Goal: Task Accomplishment & Management: Manage account settings

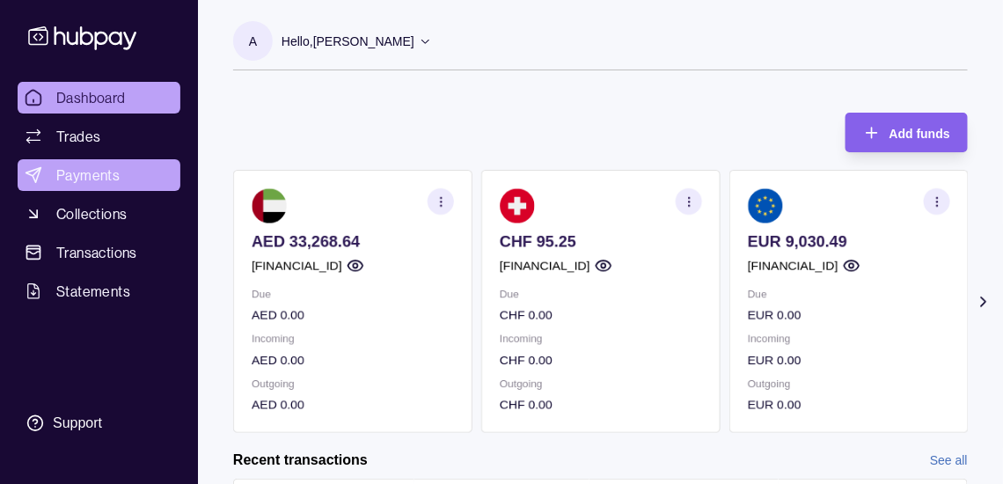
click at [113, 186] on span "Payments" at bounding box center [87, 174] width 63 height 21
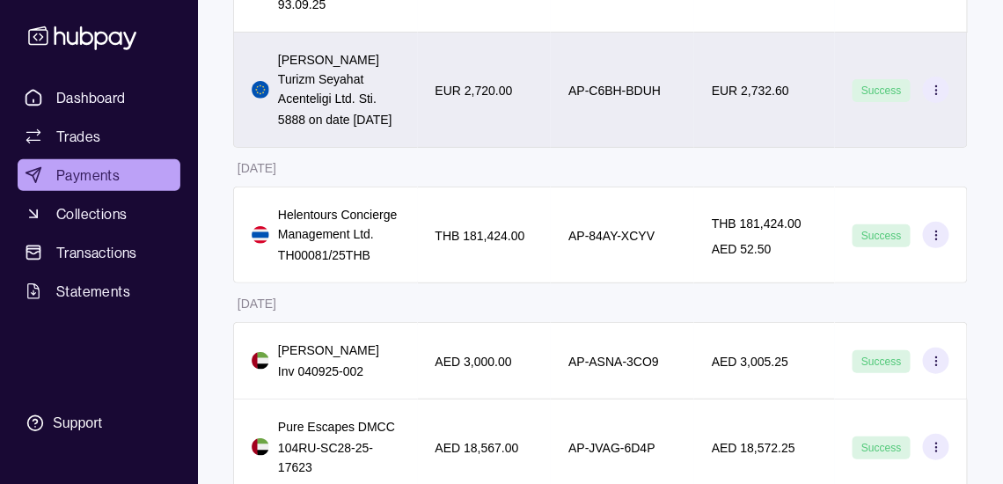
scroll to position [2031, 0]
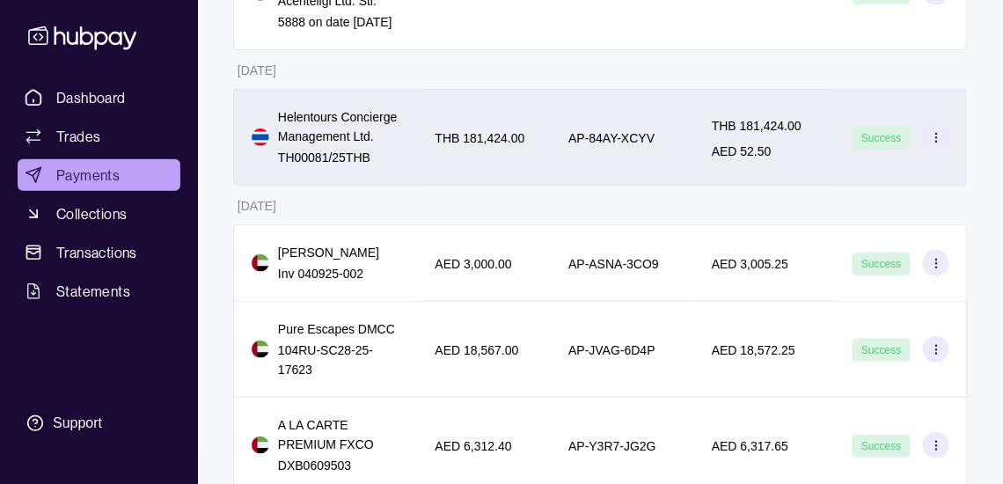
click at [937, 144] on icon at bounding box center [936, 137] width 13 height 13
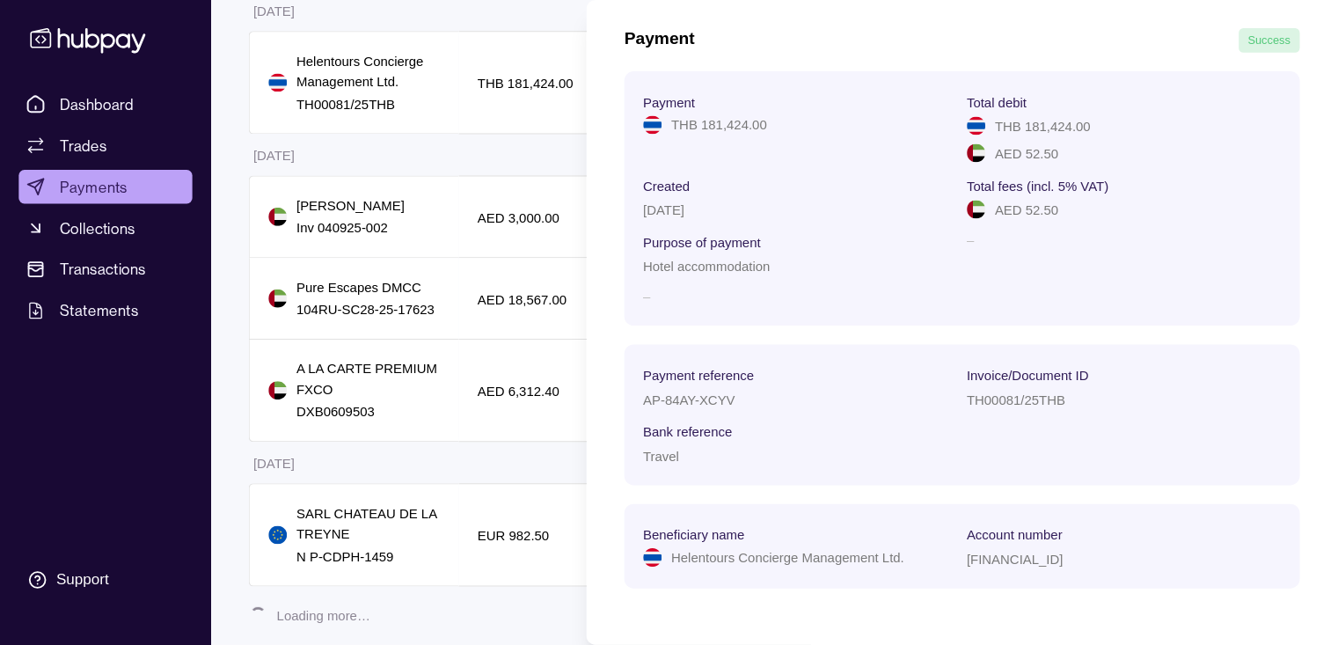
scroll to position [88, 0]
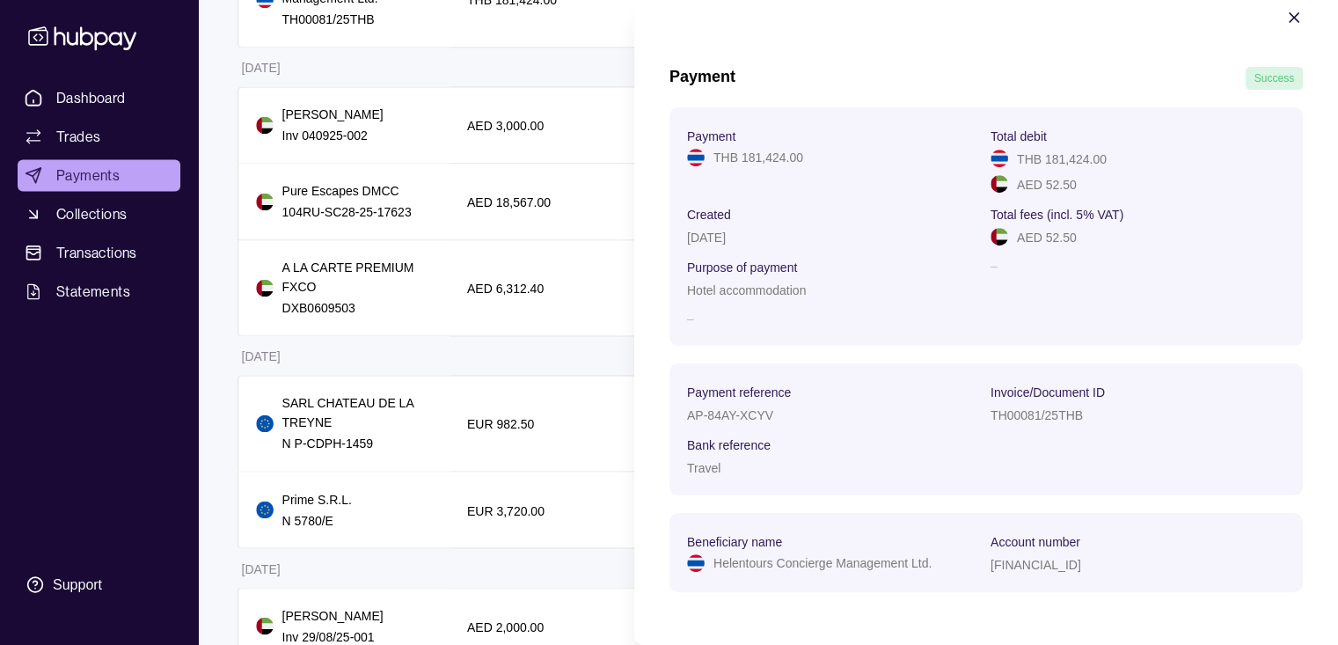
drag, startPoint x: 989, startPoint y: 0, endPoint x: 720, endPoint y: 311, distance: 411.6
click at [720, 311] on section "Payment THB 181,424.00 Total debit THB 181,424.00 AED 52.50 Created [DATE] Tota…" at bounding box center [985, 226] width 633 height 238
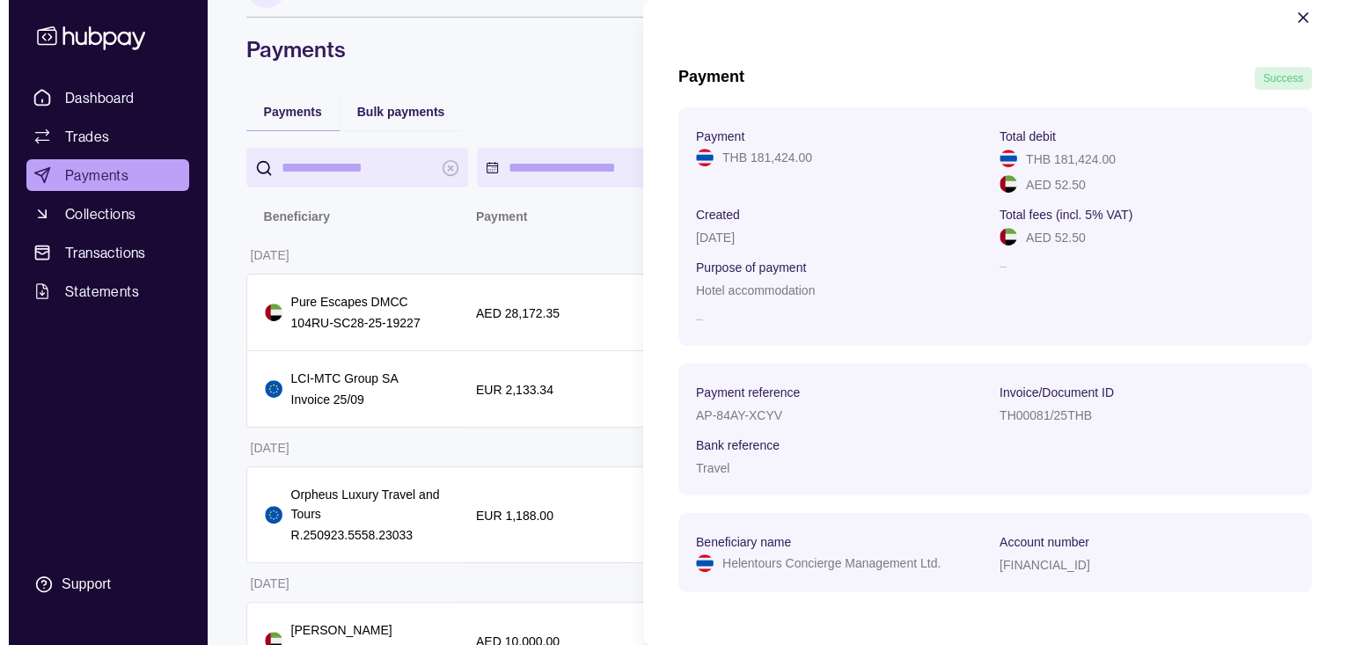
scroll to position [0, 0]
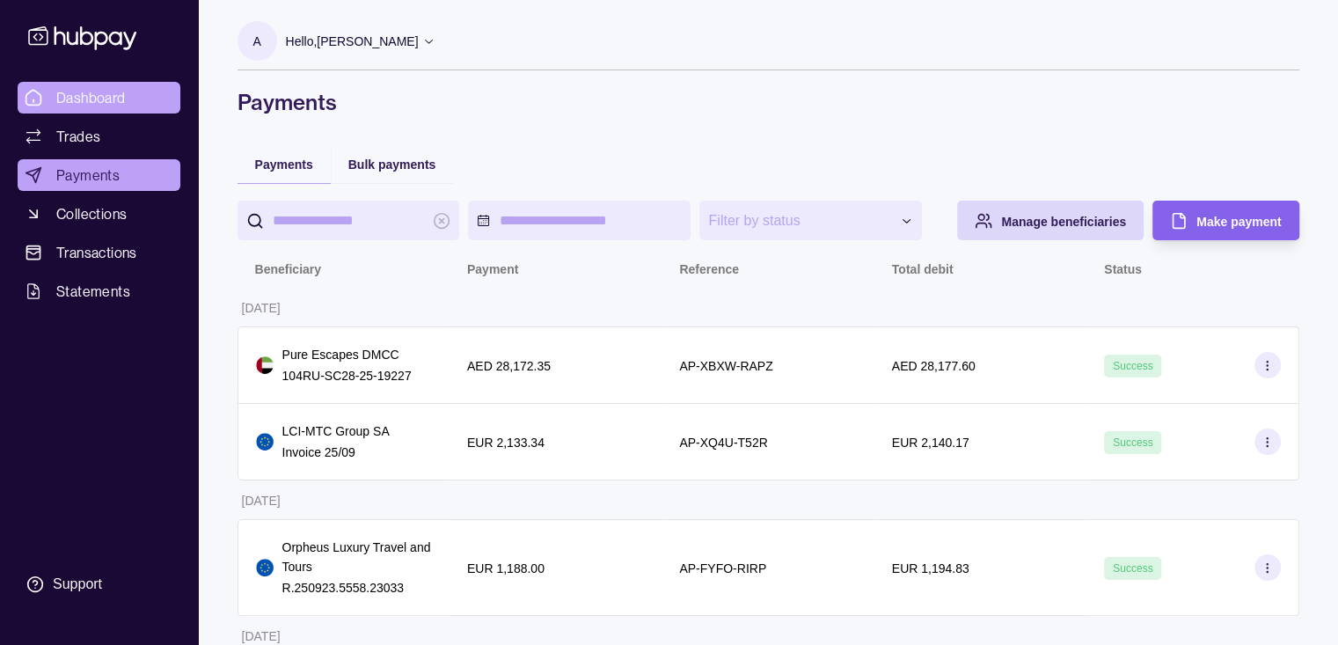
click at [97, 104] on span "Dashboard" at bounding box center [90, 97] width 69 height 21
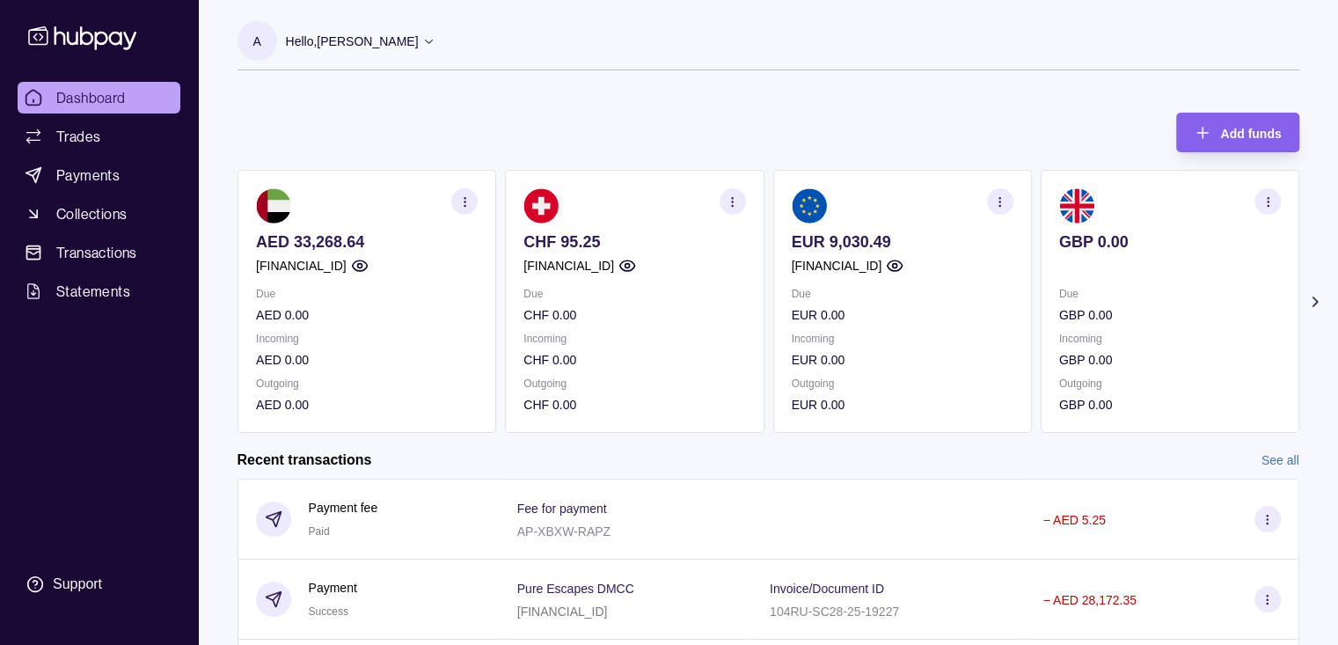
click at [1015, 311] on icon at bounding box center [1314, 302] width 18 height 18
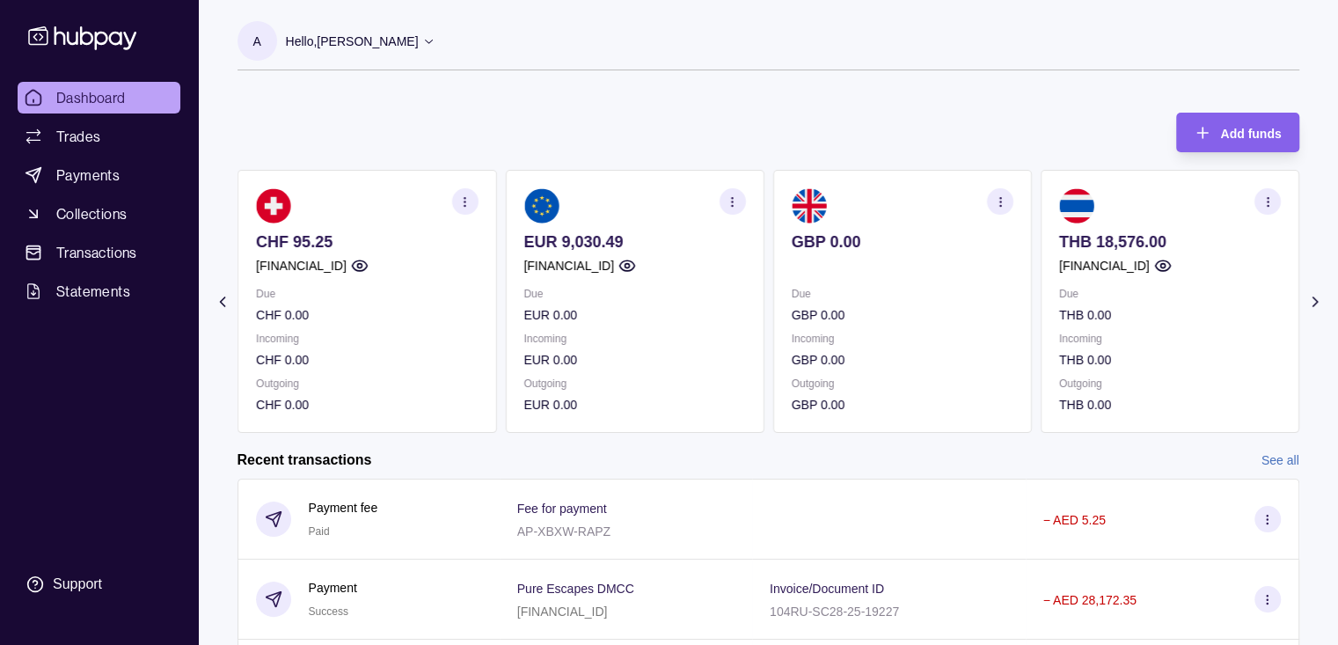
click at [1015, 310] on icon at bounding box center [1314, 302] width 18 height 18
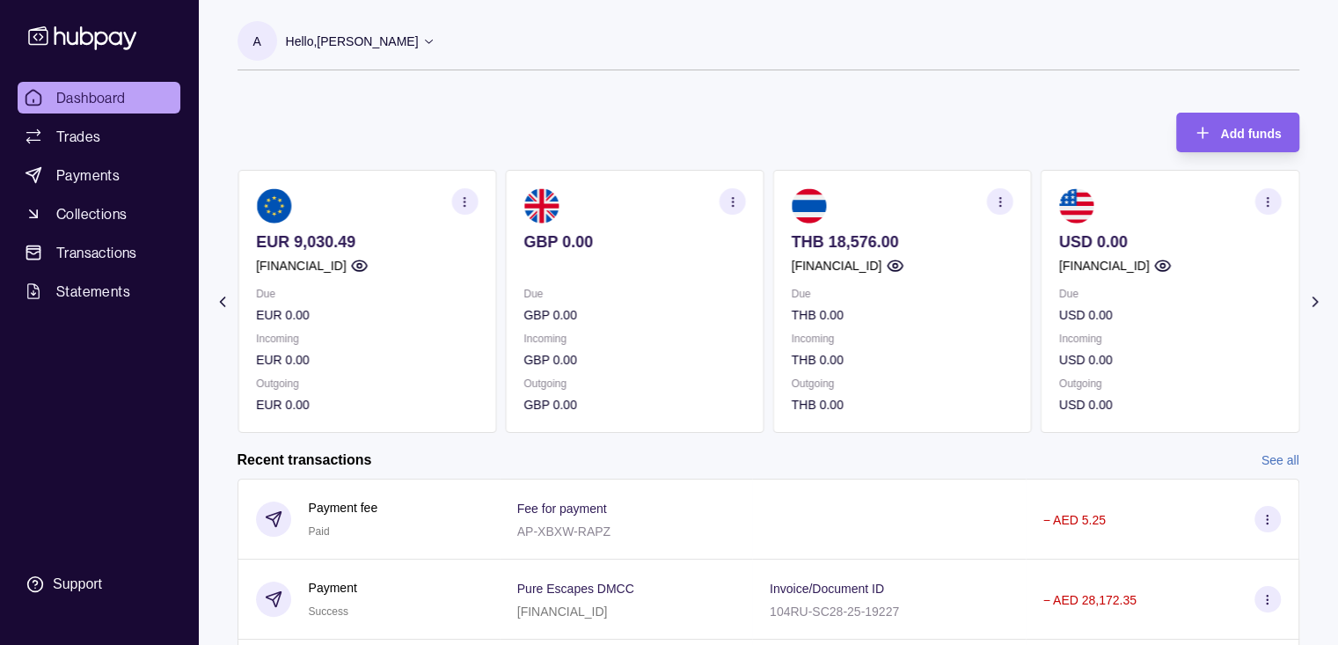
click at [1015, 307] on icon at bounding box center [1314, 302] width 18 height 18
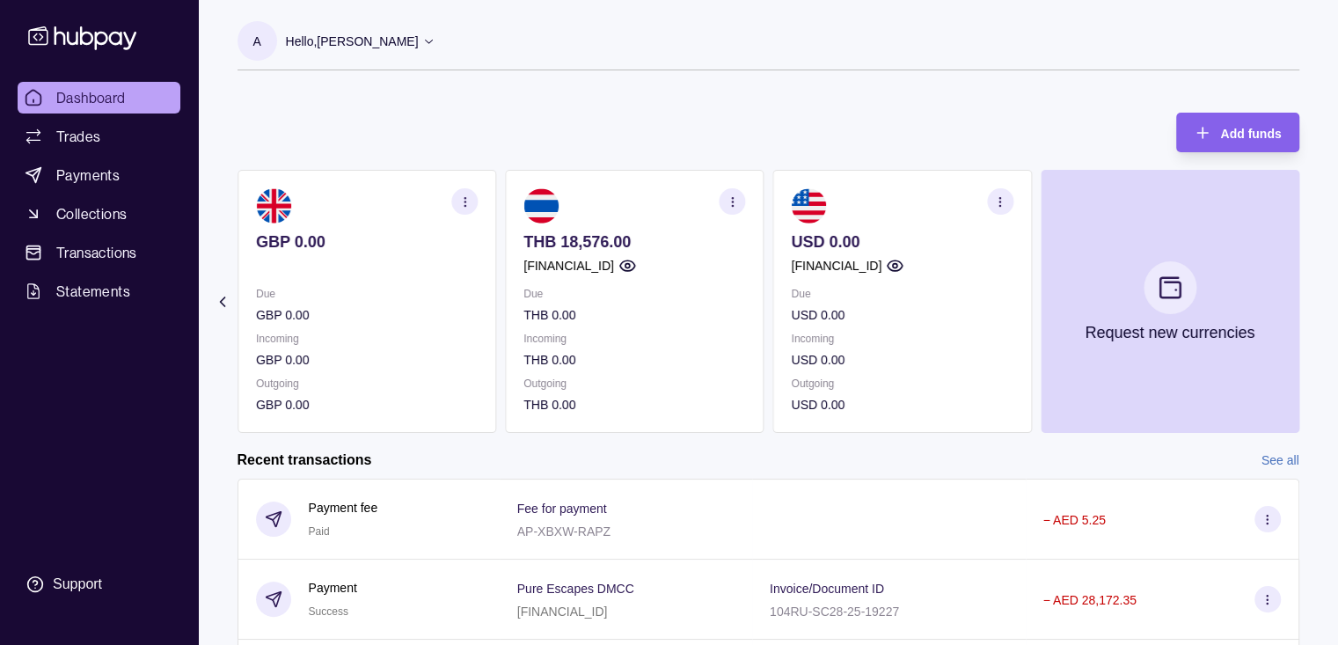
click at [224, 311] on icon at bounding box center [222, 302] width 18 height 18
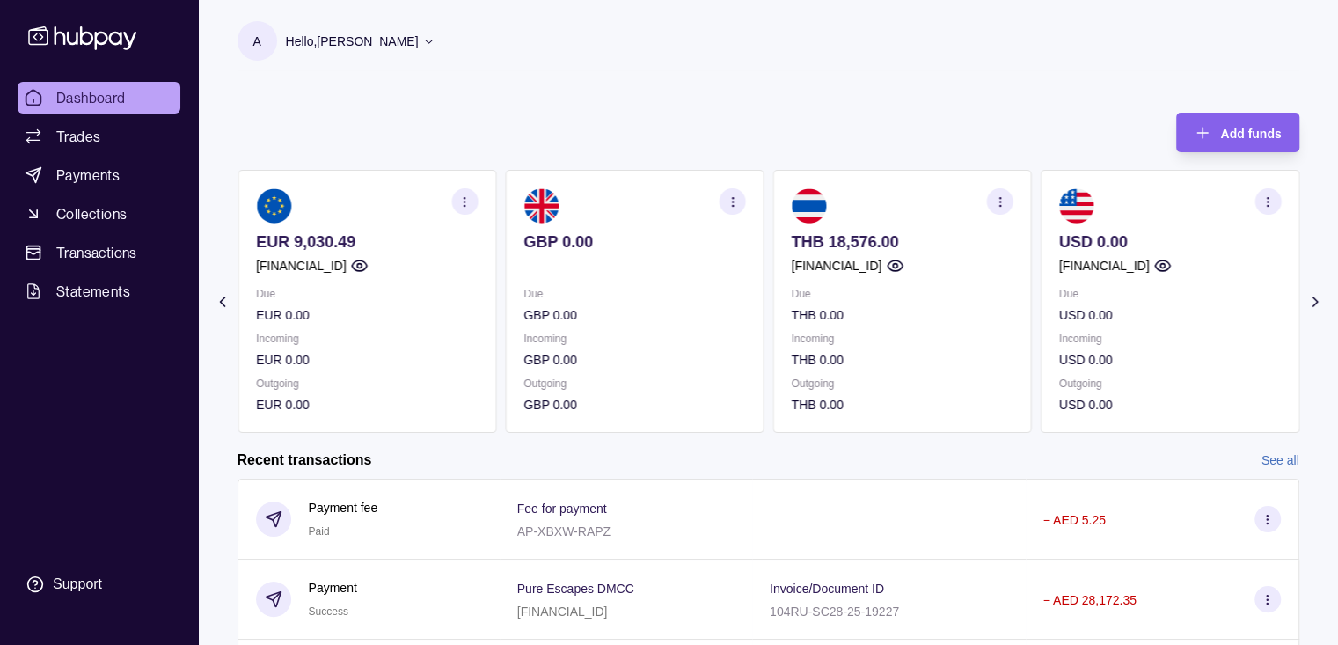
click at [224, 311] on icon at bounding box center [222, 302] width 18 height 18
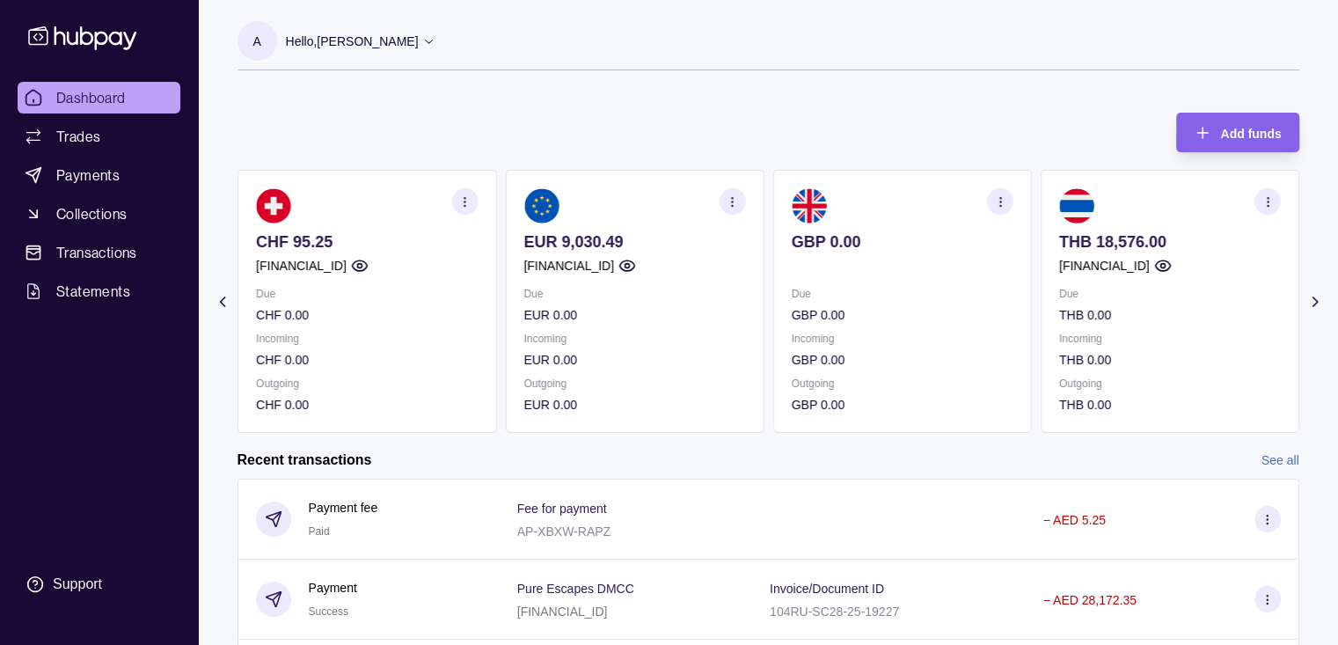
click at [223, 311] on icon at bounding box center [222, 302] width 18 height 18
click at [223, 313] on section "Add funds AED 33,268.64 [FINANCIAL_ID] Due AED 0.00 Incoming AED 0.00 Outgoing …" at bounding box center [768, 505] width 1132 height 820
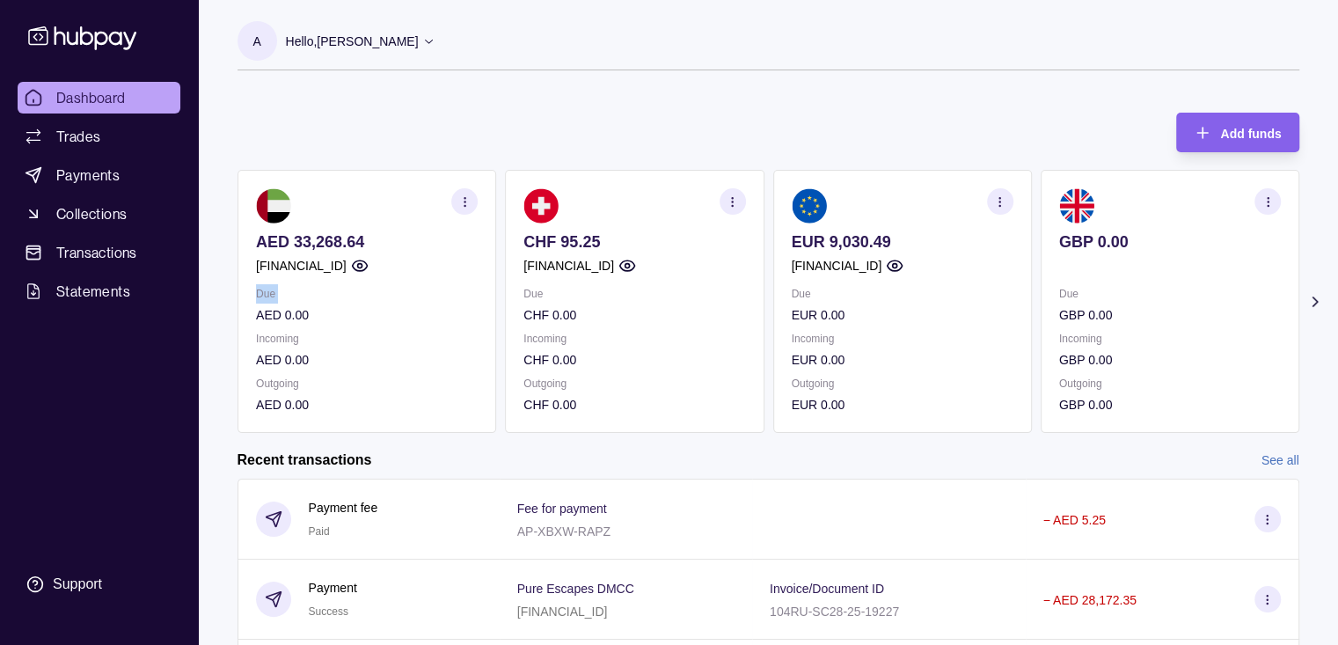
click at [223, 313] on section "Add funds AED 33,268.64 [FINANCIAL_ID] Due AED 0.00 Incoming AED 0.00 Outgoing …" at bounding box center [768, 505] width 1132 height 820
click at [385, 364] on p "AED 0.00" at bounding box center [367, 359] width 222 height 19
click at [649, 359] on div "Incoming CHF 0.00" at bounding box center [634, 349] width 222 height 40
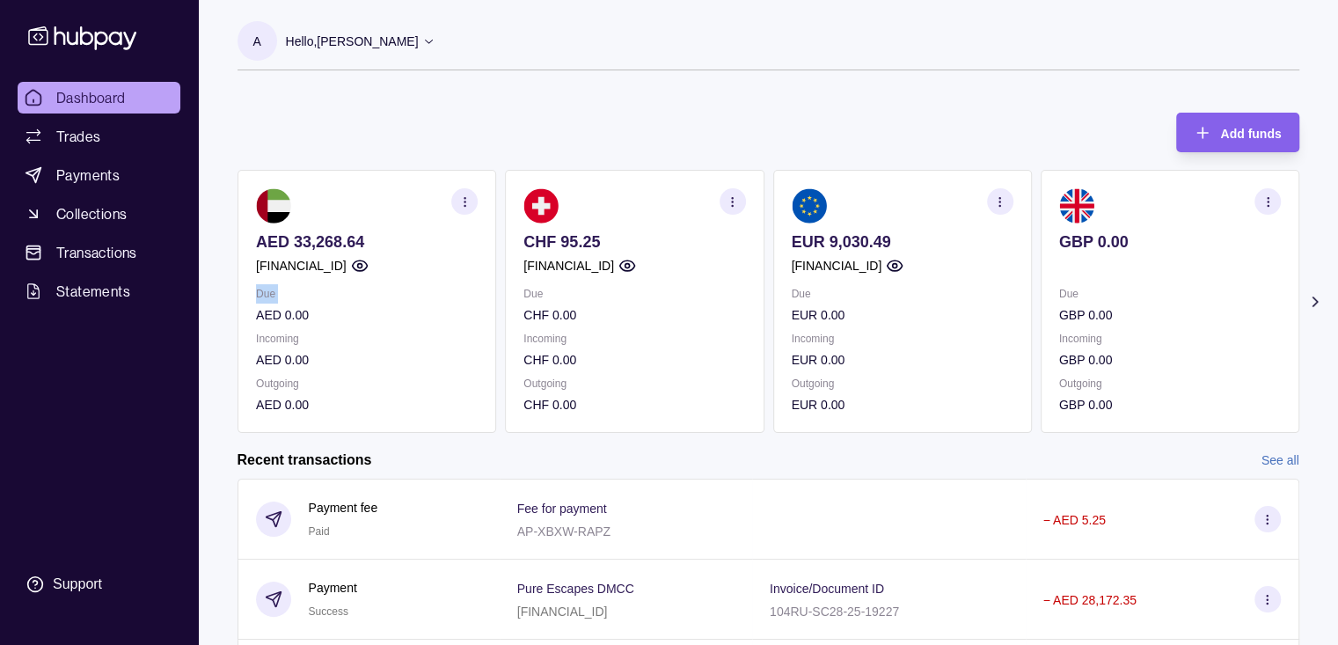
click at [533, 297] on p "Due" at bounding box center [634, 293] width 222 height 19
click at [419, 49] on p "Hello, [PERSON_NAME]" at bounding box center [352, 41] width 133 height 19
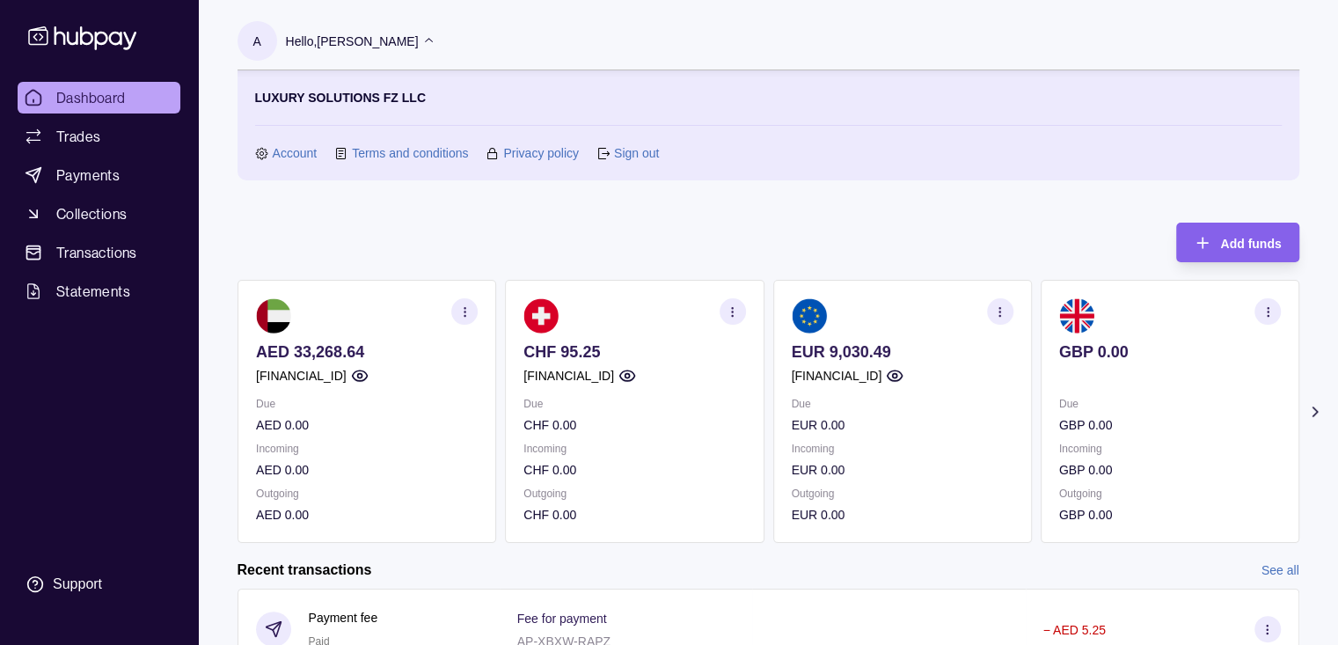
click at [644, 154] on link "Sign out" at bounding box center [636, 152] width 45 height 19
